Goal: Communication & Community: Answer question/provide support

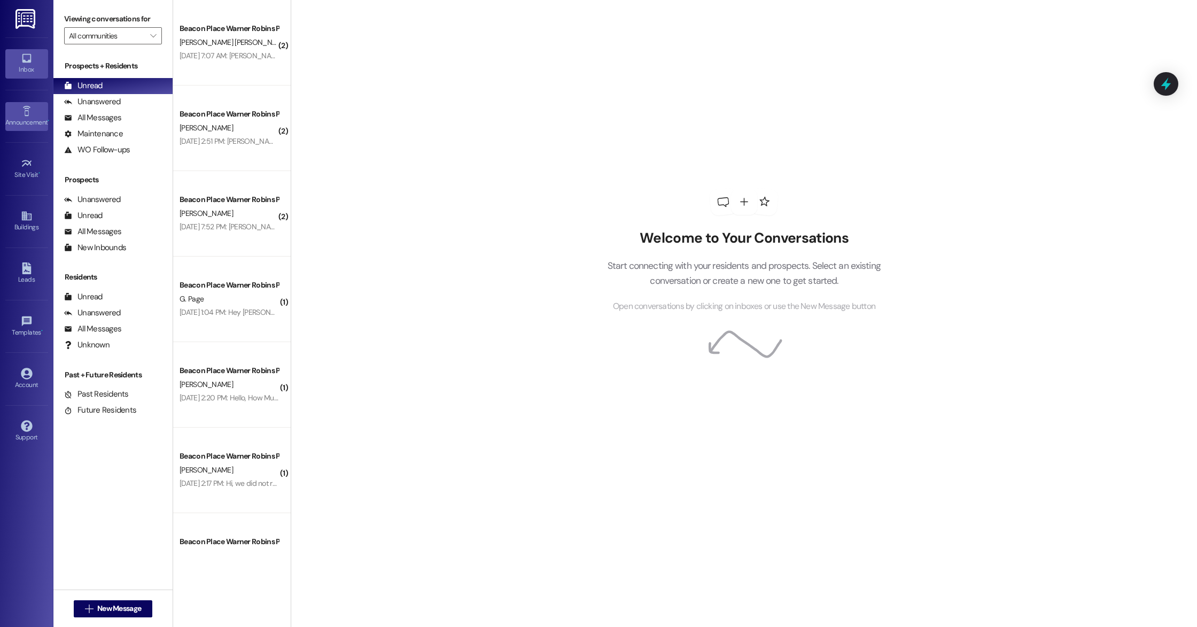
click at [31, 107] on icon at bounding box center [27, 111] width 12 height 12
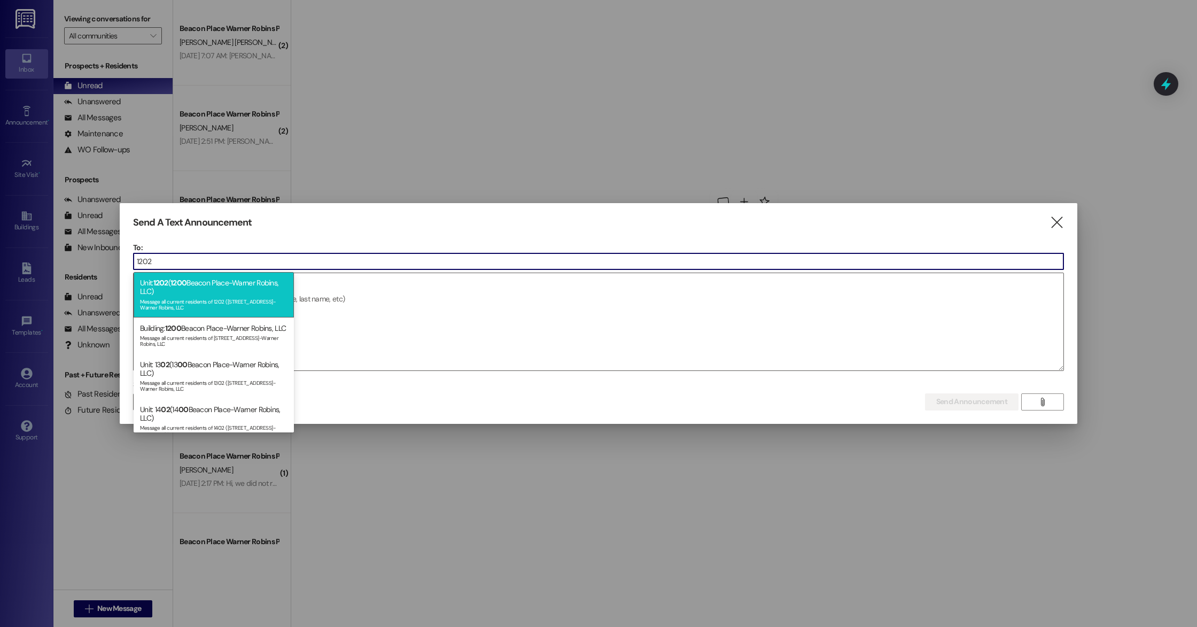
type input "1202"
click at [219, 293] on div "Unit: 1202 ( [STREET_ADDRESS]-Warner Robins, LLC) Message all current residents…" at bounding box center [214, 294] width 160 height 45
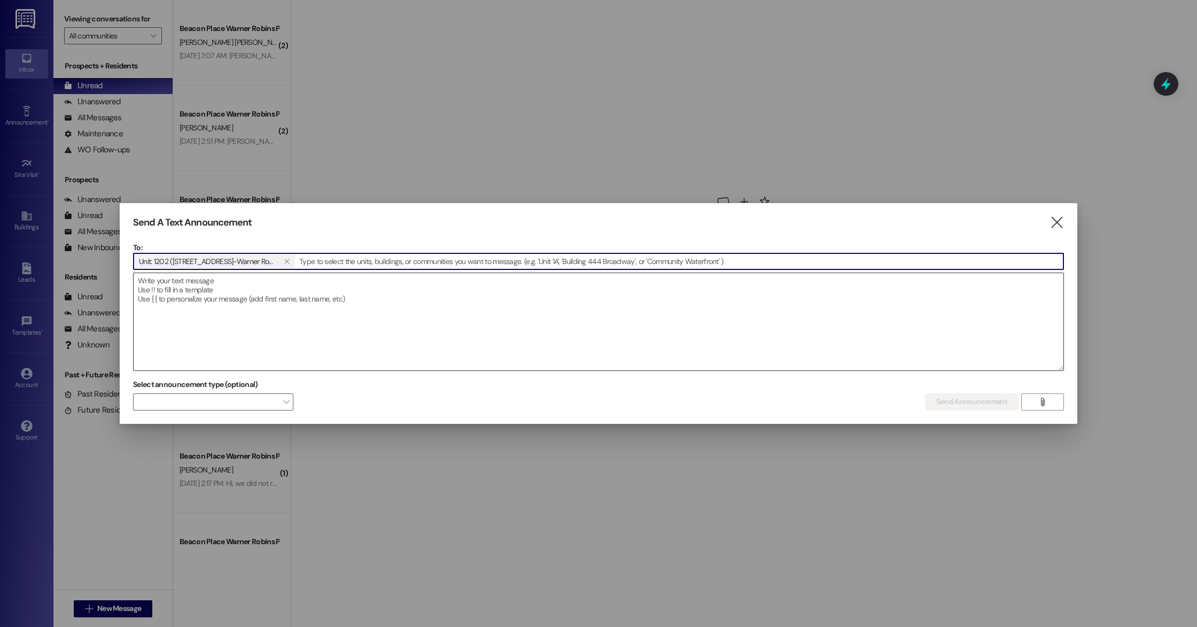
click at [218, 302] on textarea at bounding box center [599, 321] width 930 height 97
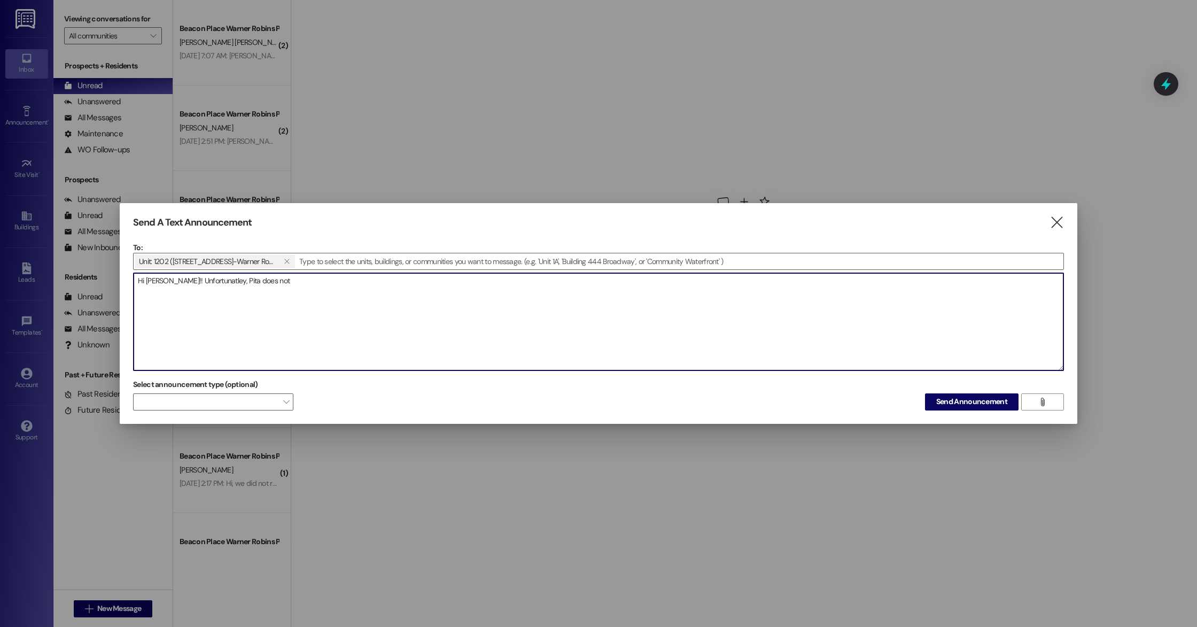
drag, startPoint x: 167, startPoint y: 281, endPoint x: 206, endPoint y: 283, distance: 39.6
click at [206, 283] on textarea "Hi [PERSON_NAME]!! Unfortunatley, Pita does not" at bounding box center [599, 321] width 930 height 97
click at [205, 281] on textarea "Hi [PERSON_NAME]!! Unfortunatley, Pita does not" at bounding box center [599, 321] width 930 height 97
click at [201, 283] on textarea "Hi [PERSON_NAME]!! Unfortunatley, Pita does not" at bounding box center [599, 321] width 930 height 97
click at [189, 282] on textarea "Hi [PERSON_NAME]!! Unfortunatley, Pita does not" at bounding box center [599, 321] width 930 height 97
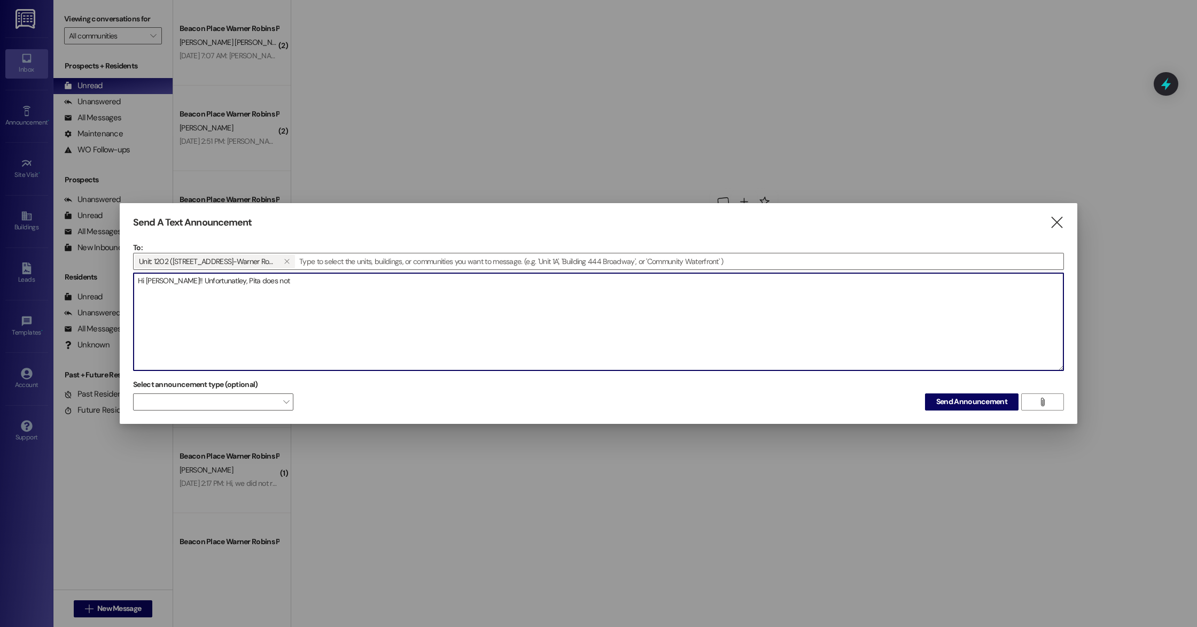
click at [189, 282] on textarea "Hi [PERSON_NAME]!! Unfortunatley, Pita does not" at bounding box center [599, 321] width 930 height 97
click at [308, 285] on textarea "Hi [PERSON_NAME]!! Unfortunately, Pita does not" at bounding box center [599, 321] width 930 height 97
type textarea "Hi [PERSON_NAME]!! Unfortunately, Pita does not offer gift cards. I'm so sorry!…"
click at [999, 401] on span "Send Announcement" at bounding box center [971, 401] width 71 height 11
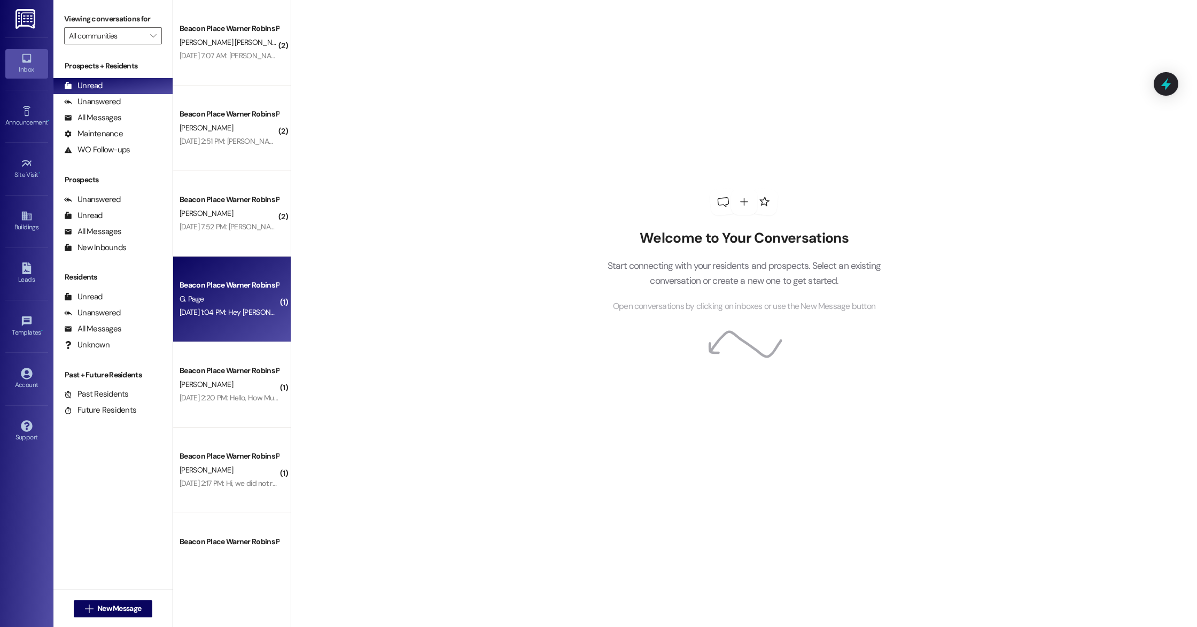
click at [256, 321] on div "Beacon Place Warner Robins Prospect G. Page [DATE] 1:04 PM: Hey [PERSON_NAME] c…" at bounding box center [232, 298] width 118 height 85
